Goal: Task Accomplishment & Management: Use online tool/utility

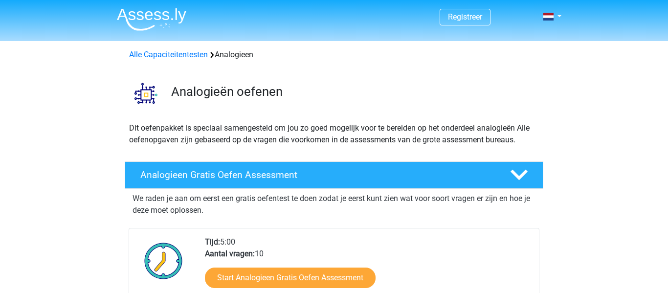
scroll to position [96, 0]
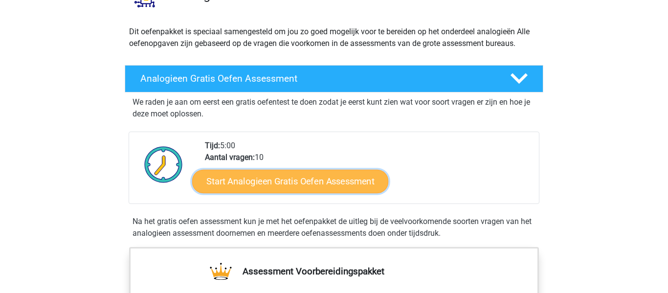
click at [289, 187] on link "Start Analogieen Gratis Oefen Assessment" at bounding box center [290, 180] width 196 height 23
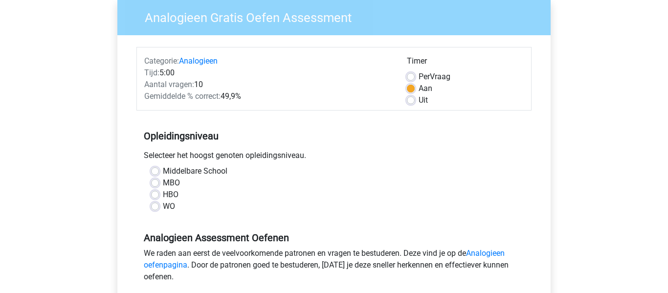
scroll to position [82, 0]
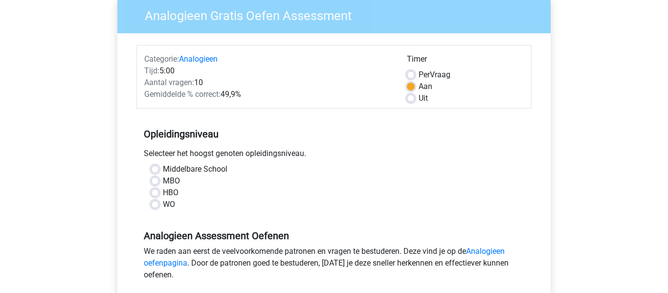
click at [163, 194] on label "HBO" at bounding box center [171, 193] width 16 height 12
click at [153, 194] on input "HBO" at bounding box center [155, 192] width 8 height 10
radio input "true"
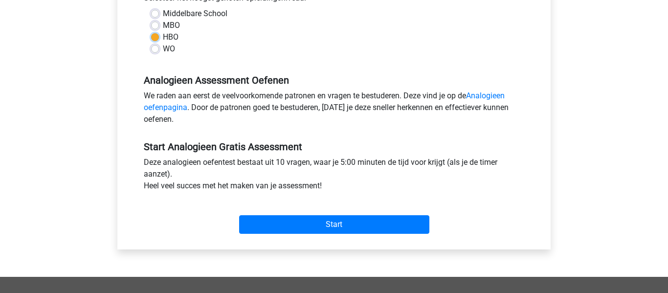
scroll to position [238, 0]
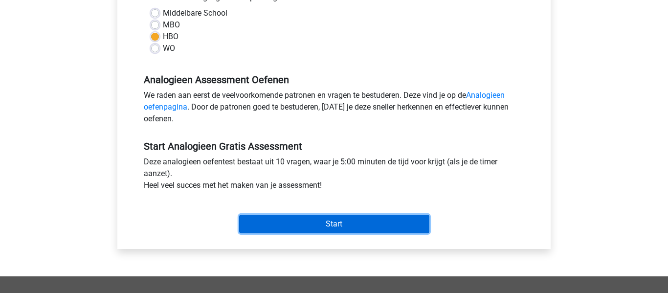
click at [288, 220] on input "Start" at bounding box center [334, 224] width 190 height 19
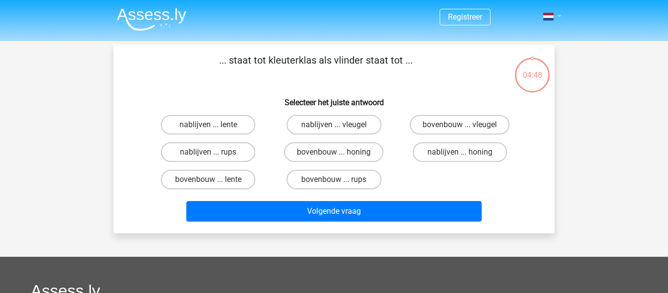
click at [558, 15] on link at bounding box center [549, 17] width 20 height 12
